Goal: Information Seeking & Learning: Learn about a topic

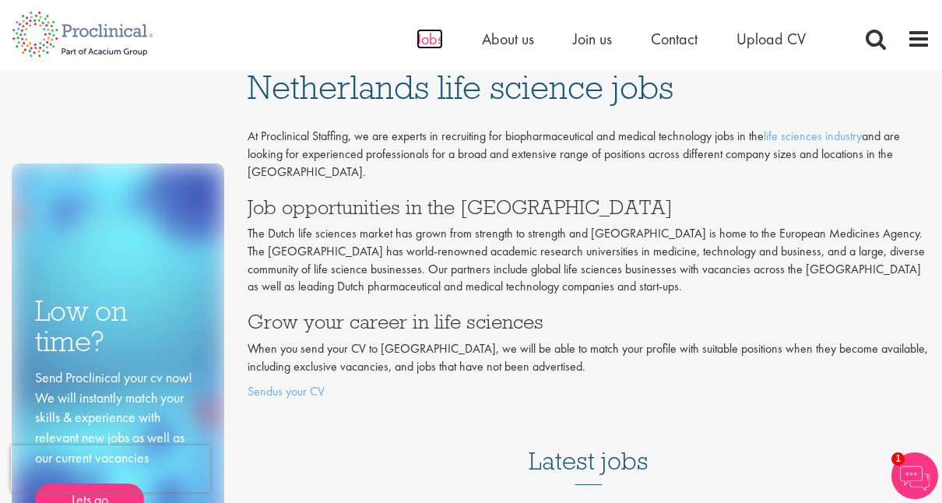
click at [439, 32] on span "Jobs" at bounding box center [429, 39] width 26 height 20
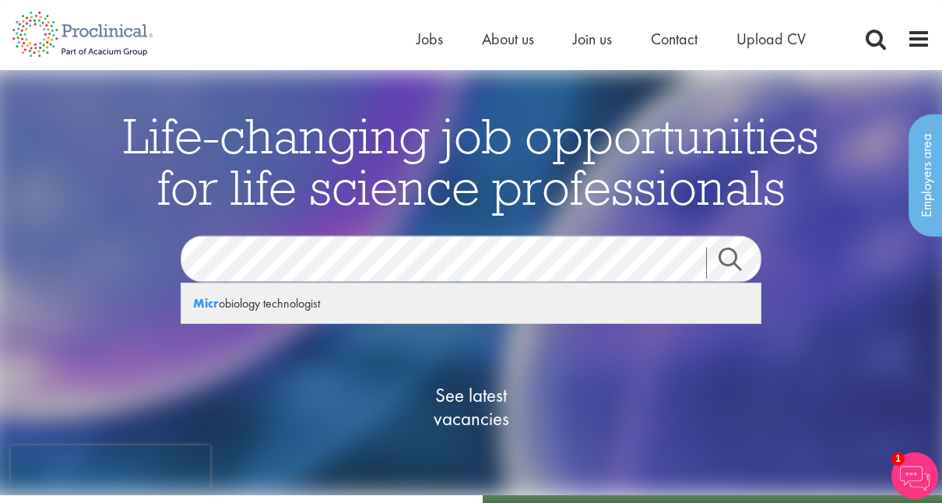
click at [303, 310] on div "Micr obiology technologist" at bounding box center [470, 303] width 579 height 40
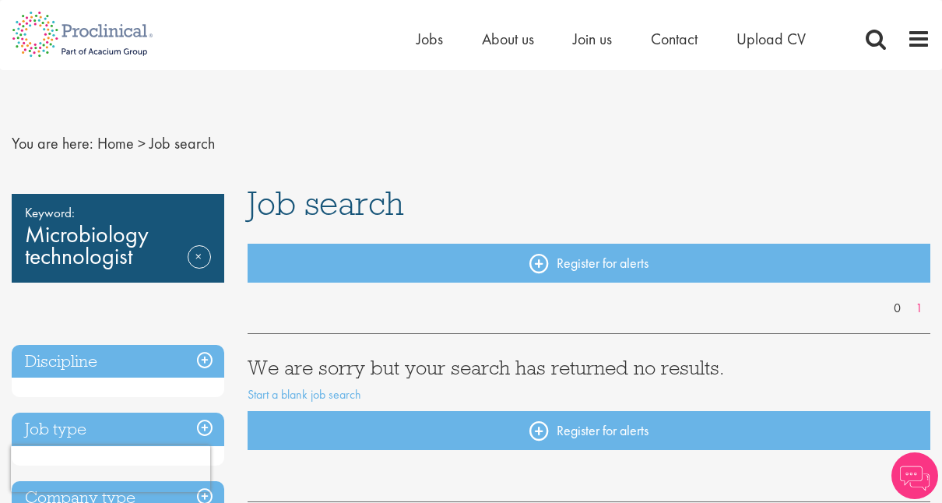
click at [208, 359] on h3 "Discipline" at bounding box center [118, 361] width 212 height 33
click at [198, 252] on link "Remove" at bounding box center [199, 267] width 23 height 45
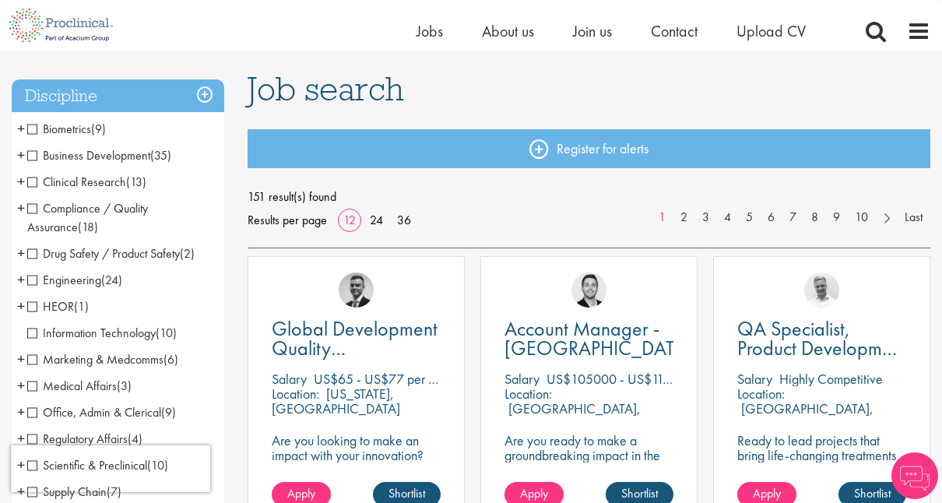
scroll to position [125, 0]
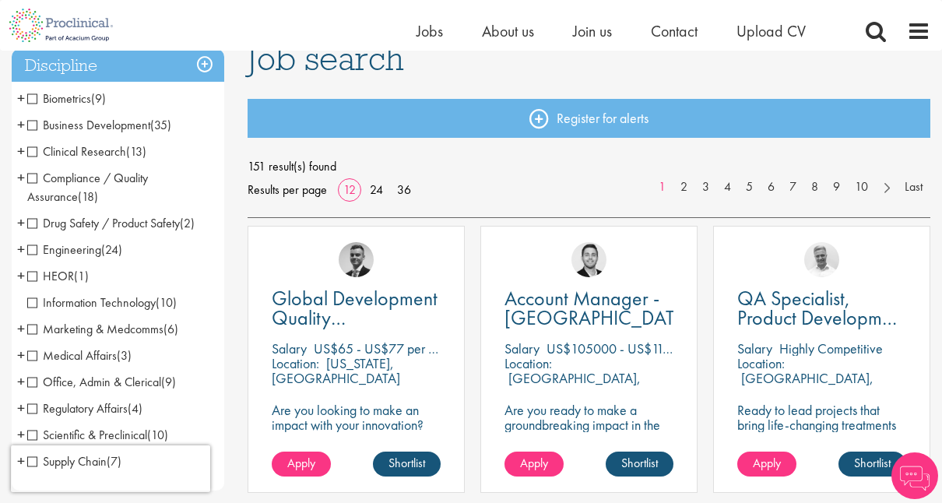
click at [37, 149] on span "Clinical Research" at bounding box center [76, 151] width 99 height 16
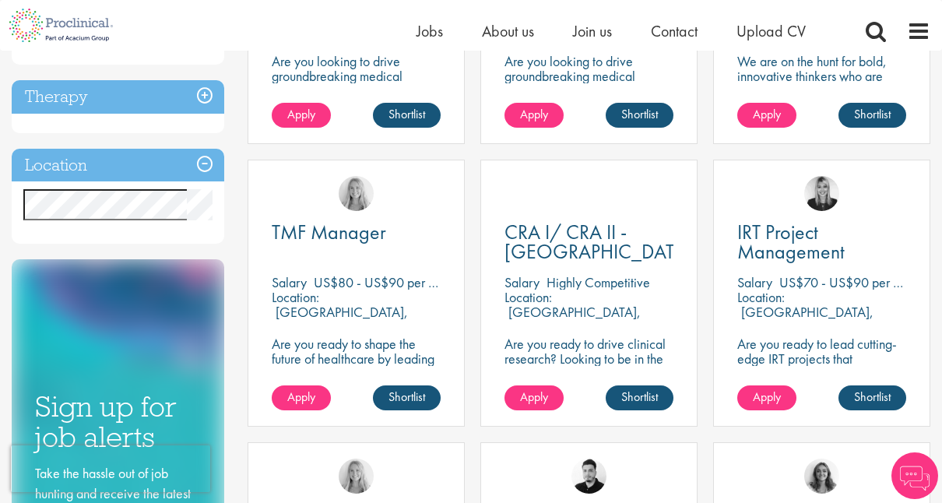
scroll to position [494, 0]
